Goal: Task Accomplishment & Management: Use online tool/utility

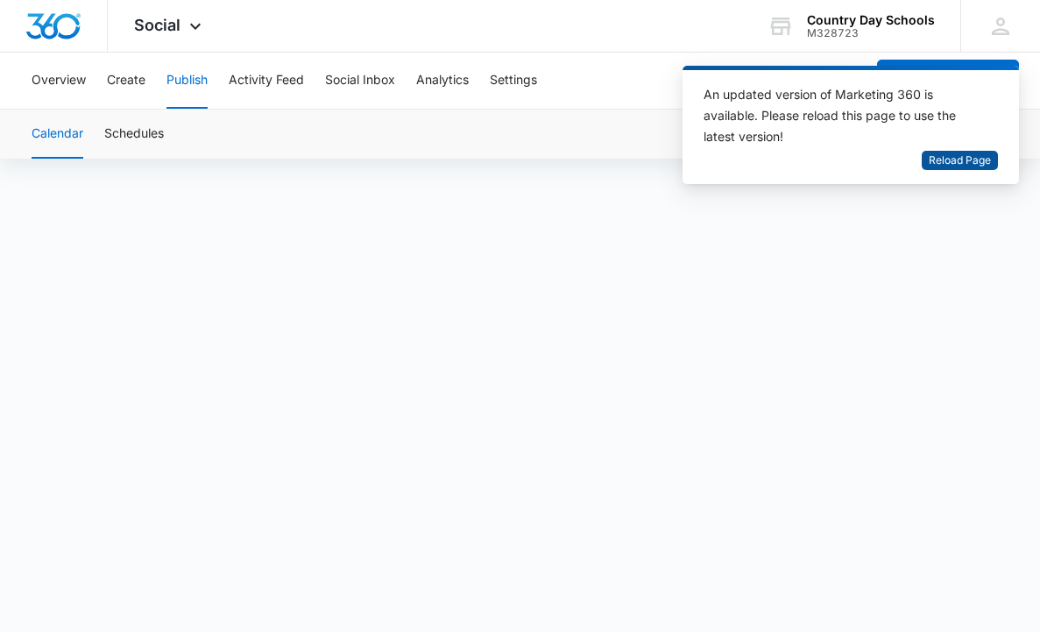
click at [941, 160] on span "Reload Page" at bounding box center [960, 161] width 62 height 17
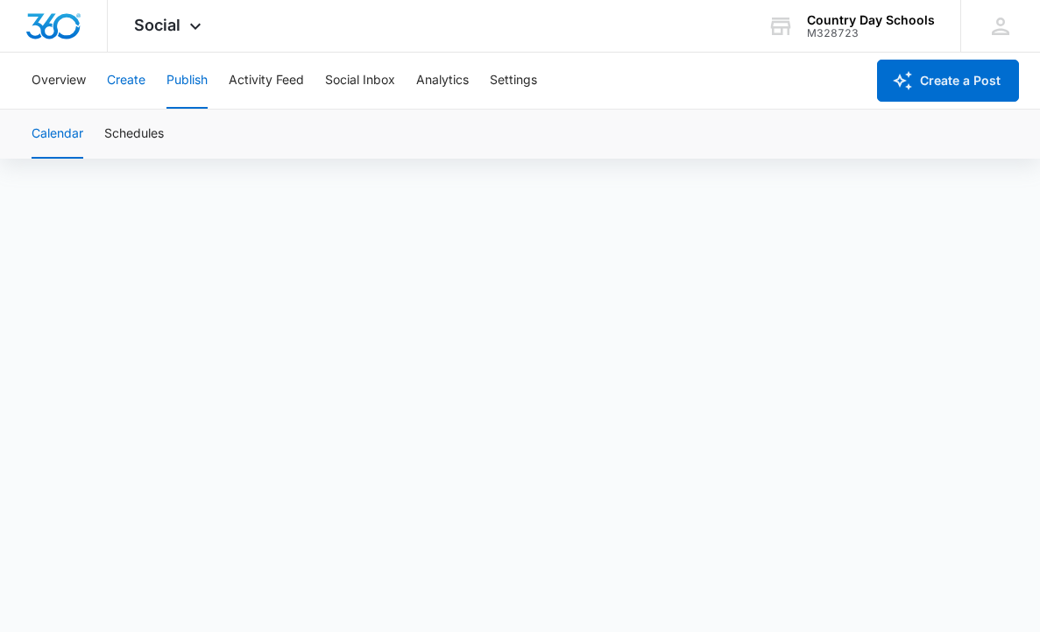
click at [134, 73] on button "Create" at bounding box center [126, 81] width 39 height 56
click at [181, 75] on button "Publish" at bounding box center [187, 81] width 41 height 56
